Goal: Information Seeking & Learning: Understand process/instructions

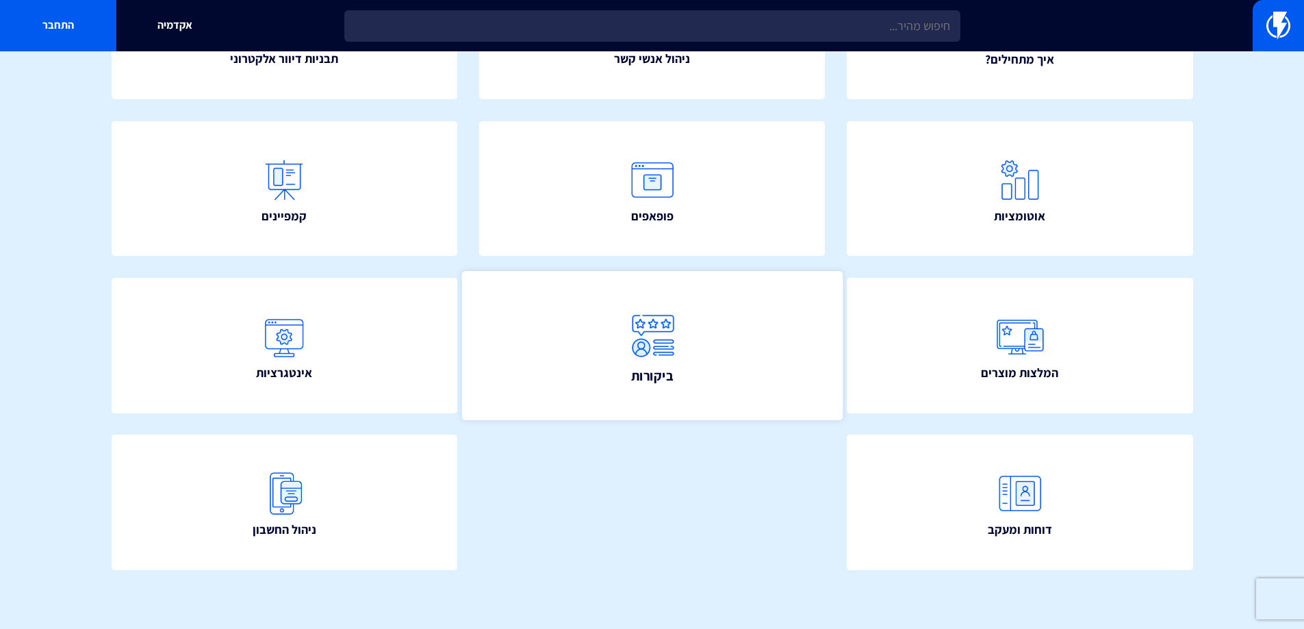
scroll to position [244, 0]
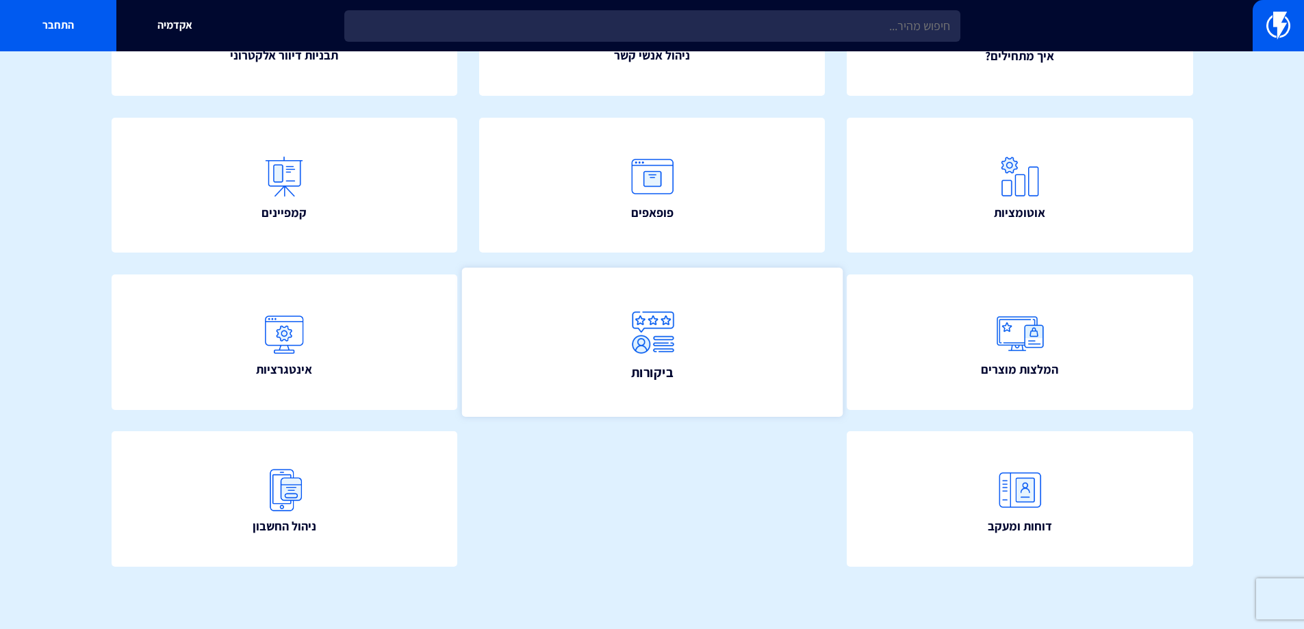
click at [597, 340] on link "ביקורות" at bounding box center [651, 342] width 381 height 149
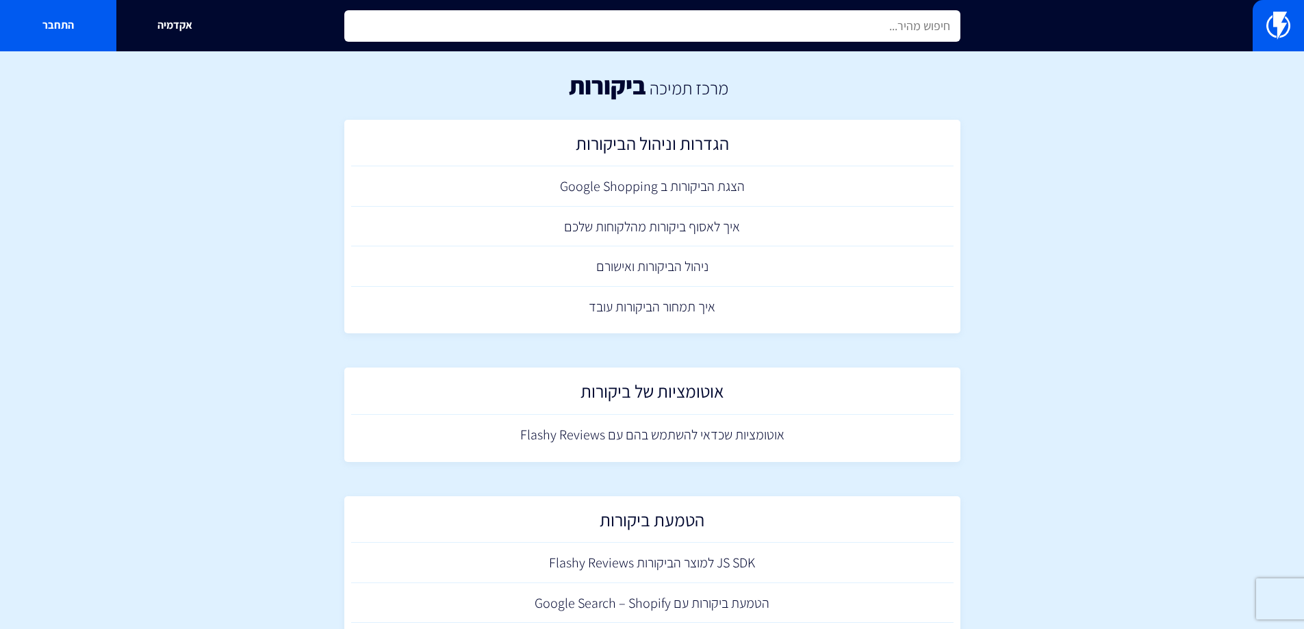
click at [519, 26] on input "text" at bounding box center [652, 25] width 616 height 31
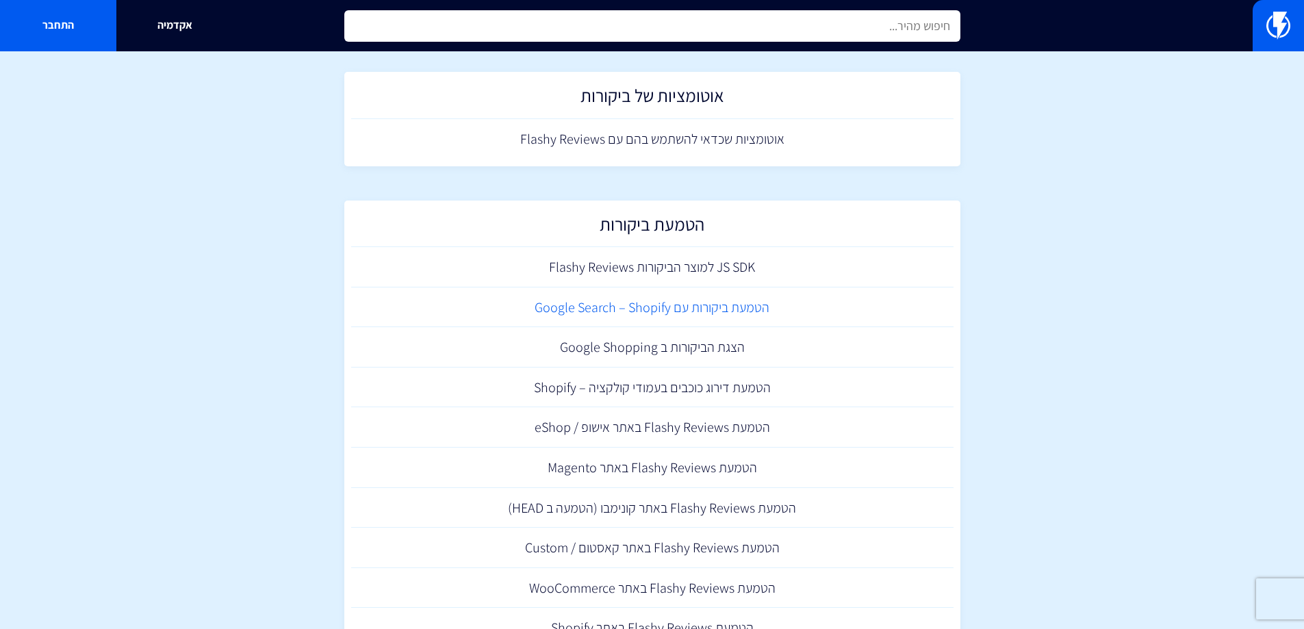
scroll to position [356, 0]
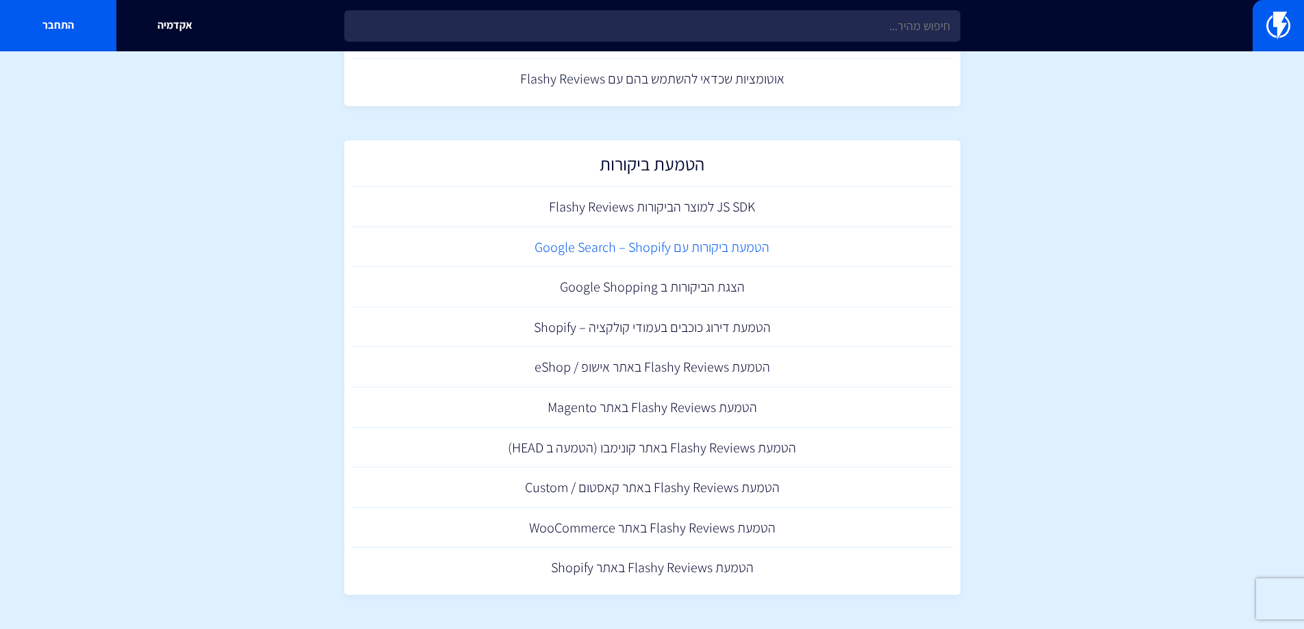
click at [720, 251] on link "הטמעת ביקורות עם Google Search – Shopify" at bounding box center [652, 247] width 602 height 40
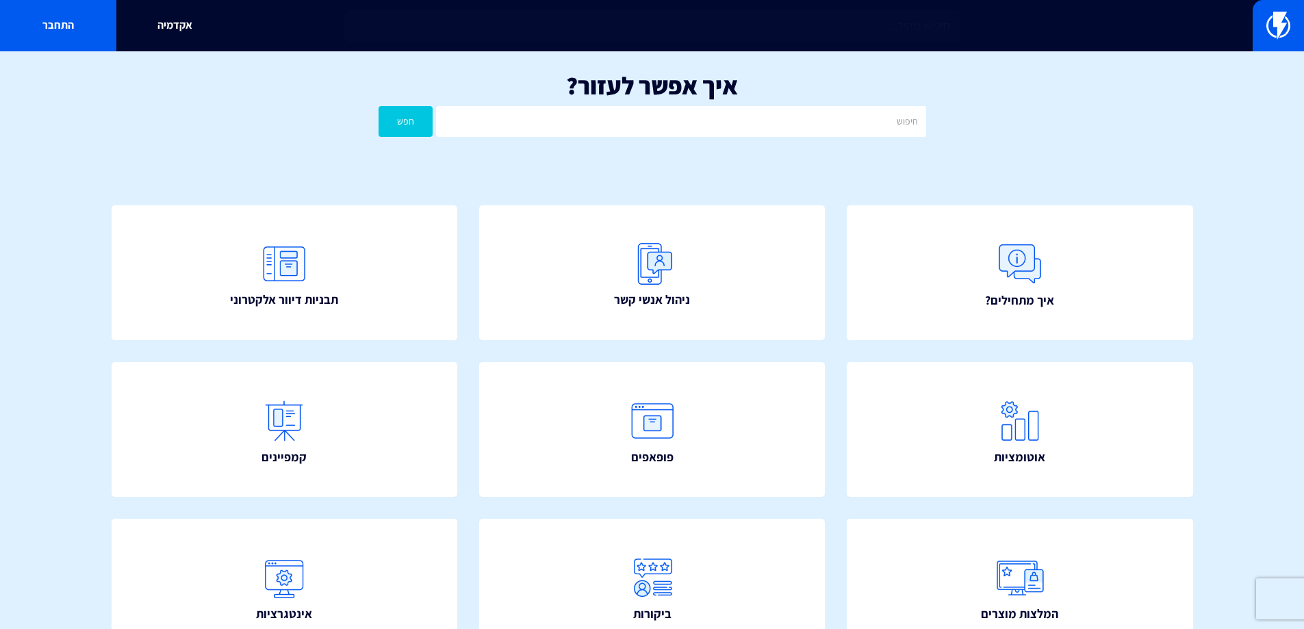
click at [67, 36] on link "התחבר" at bounding box center [58, 25] width 116 height 51
